Goal: Information Seeking & Learning: Learn about a topic

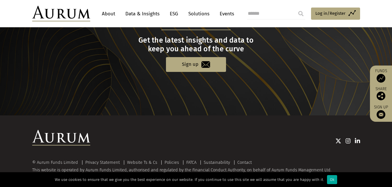
scroll to position [625, 0]
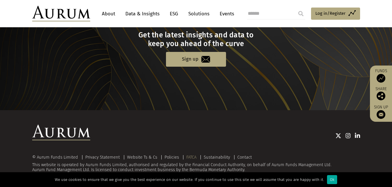
click at [196, 157] on link "FATCA" at bounding box center [191, 157] width 10 height 5
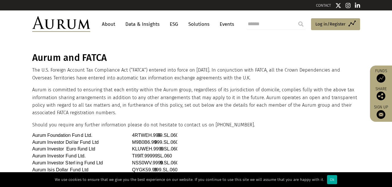
drag, startPoint x: 0, startPoint y: 0, endPoint x: 196, endPoint y: 162, distance: 253.6
click at [113, 25] on link "About" at bounding box center [108, 24] width 19 height 11
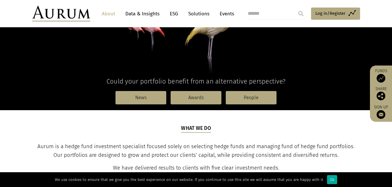
scroll to position [134, 0]
